Goal: Check status: Check status

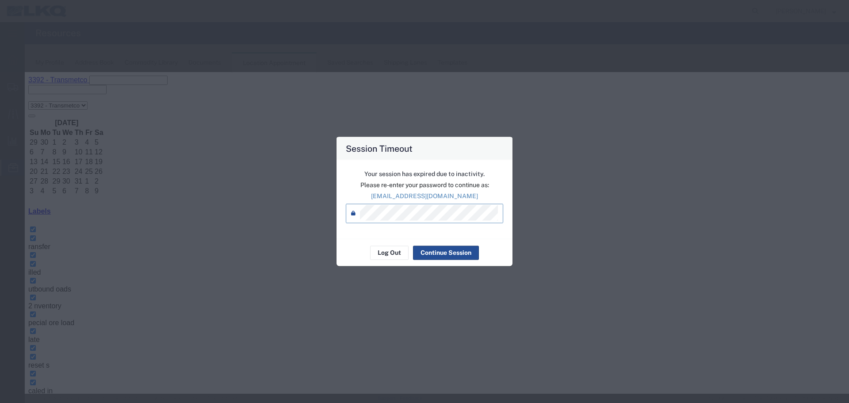
click at [246, 208] on div "Session Timeout Your session has expired due to inactivity. Please re-enter you…" at bounding box center [424, 201] width 849 height 403
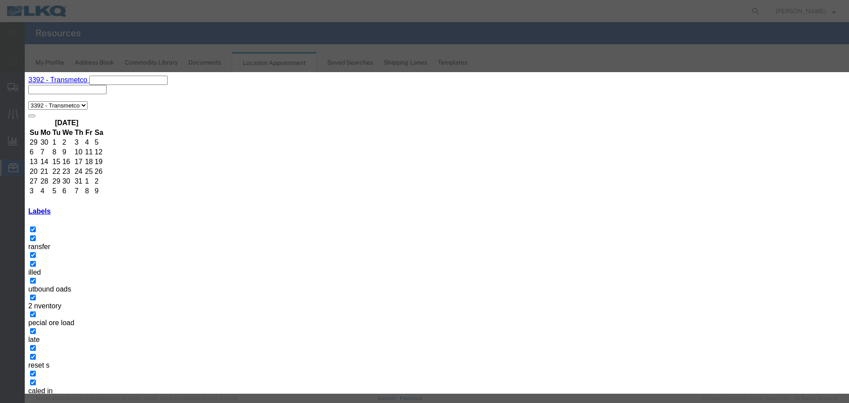
click at [24, 179] on agx-main-menu "main_menu Created with Sketch. Collapse Menu Overview Shipments Shipment Manage…" at bounding box center [12, 212] width 25 height 381
click at [14, 168] on agx-main-menu "main_menu Created with Sketch. Collapse Menu Overview Shipments Shipment Manage…" at bounding box center [12, 212] width 25 height 381
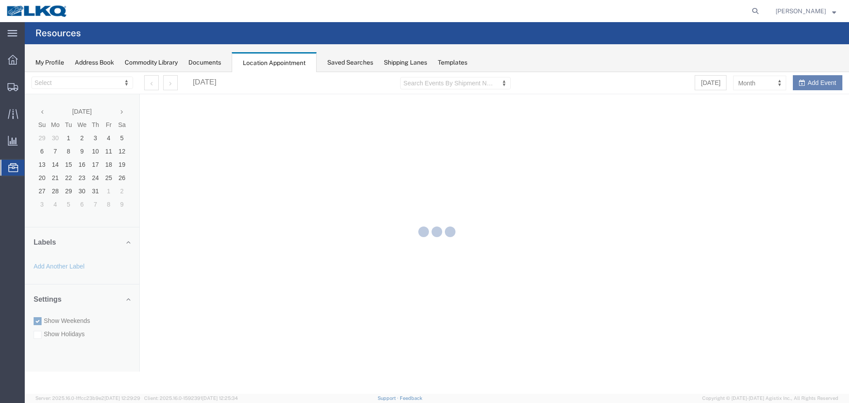
select select "28018"
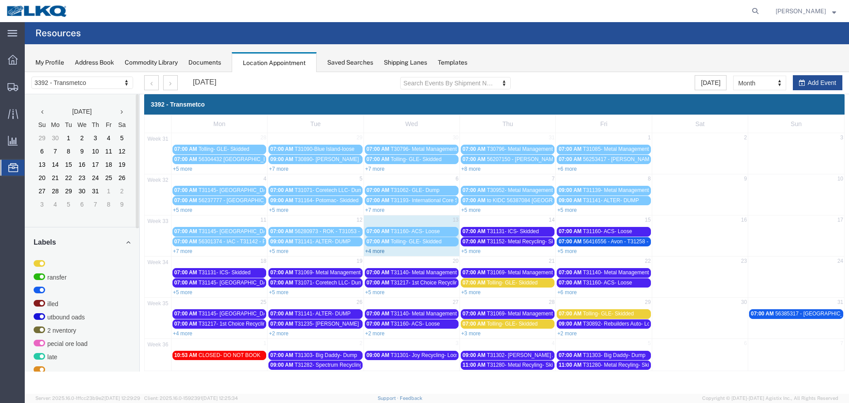
click at [374, 248] on link "+4 more" at bounding box center [374, 251] width 19 height 6
